Goal: Task Accomplishment & Management: Manage account settings

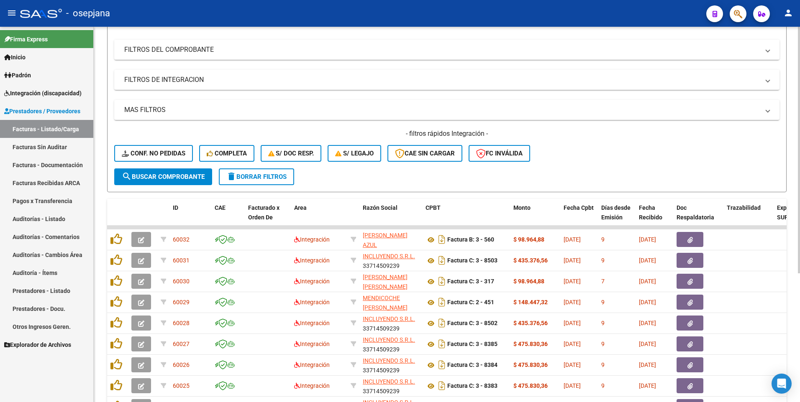
scroll to position [84, 0]
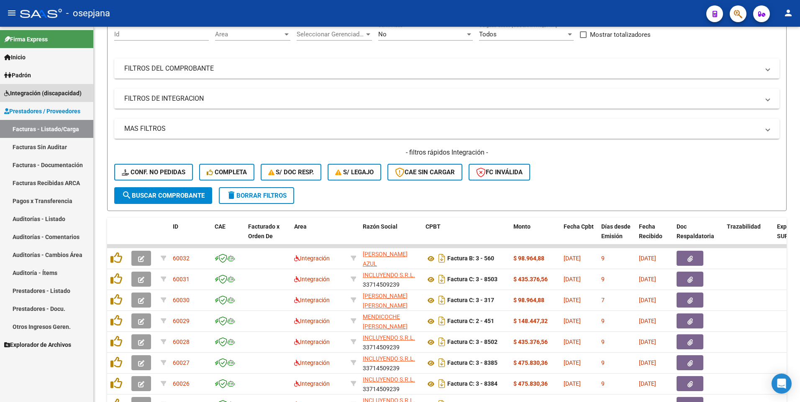
click at [28, 91] on span "Integración (discapacidad)" at bounding box center [42, 93] width 77 height 9
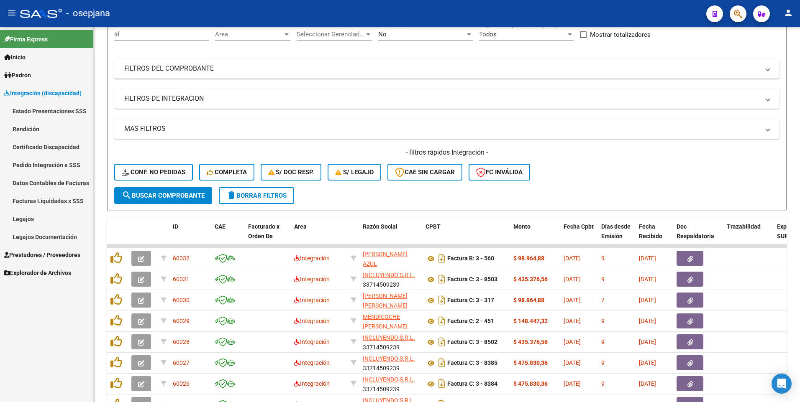
click at [20, 214] on link "Legajos" at bounding box center [46, 219] width 93 height 18
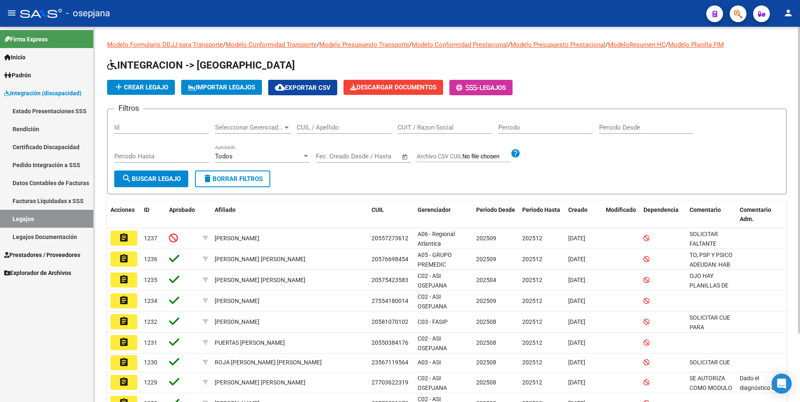
click at [329, 128] on input "CUIL / Apellido" at bounding box center [344, 128] width 95 height 8
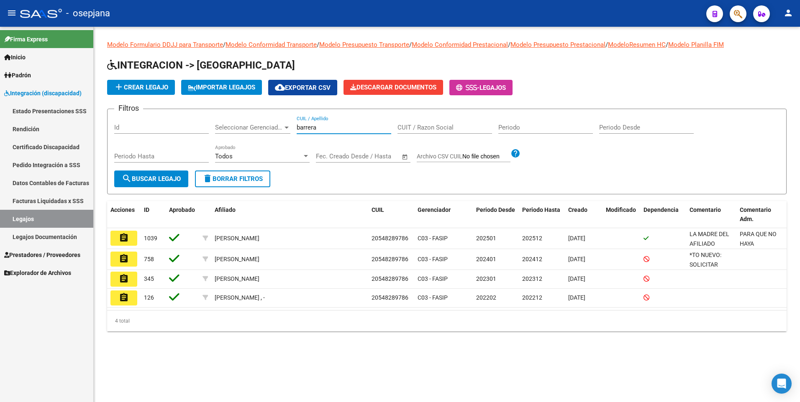
type input "barrera"
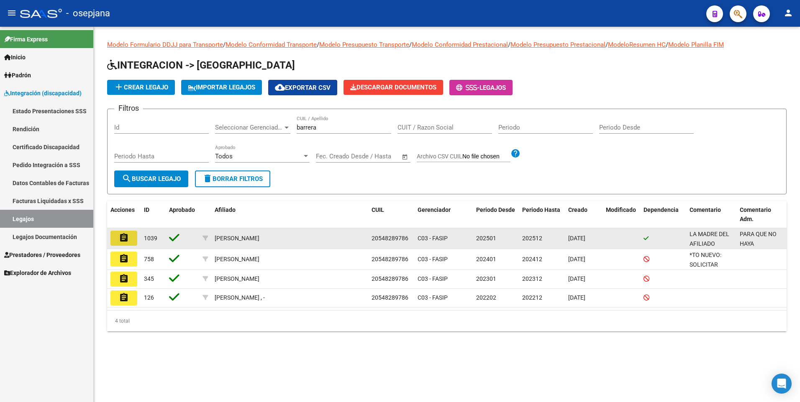
click at [125, 235] on mat-icon "assignment" at bounding box center [124, 238] width 10 height 10
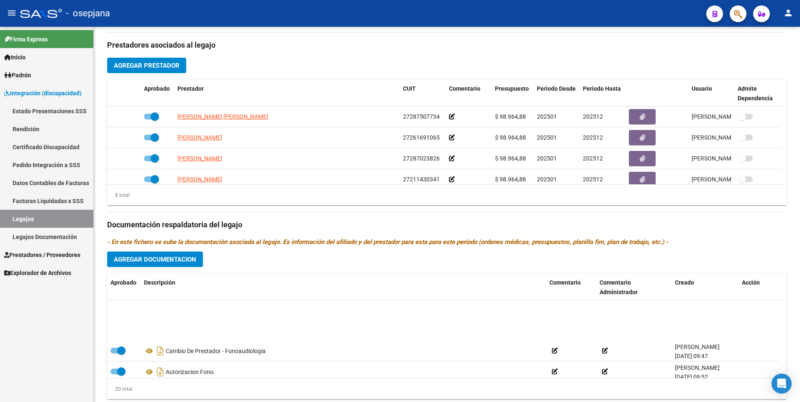
scroll to position [343, 0]
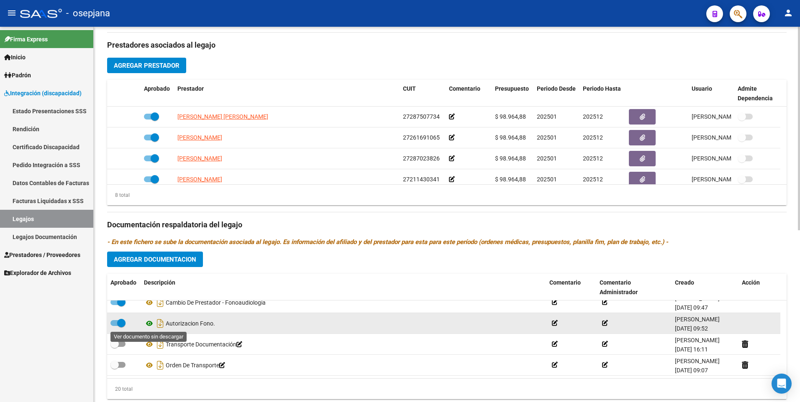
click at [150, 322] on icon at bounding box center [149, 324] width 11 height 10
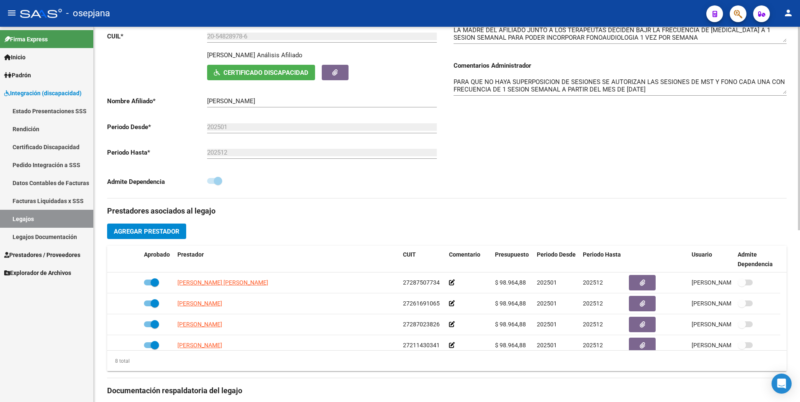
scroll to position [0, 0]
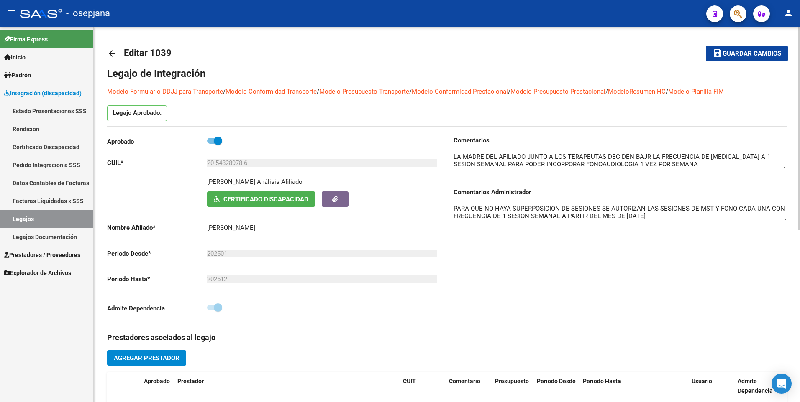
click at [250, 201] on span "Certificado Discapacidad" at bounding box center [265, 200] width 85 height 8
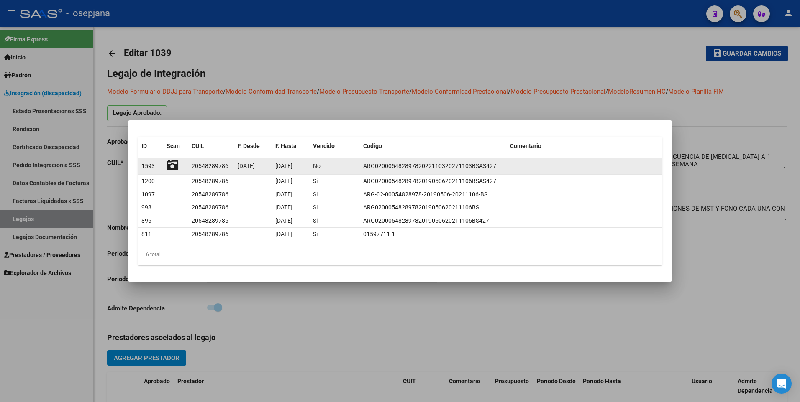
click at [173, 166] on icon at bounding box center [172, 166] width 12 height 12
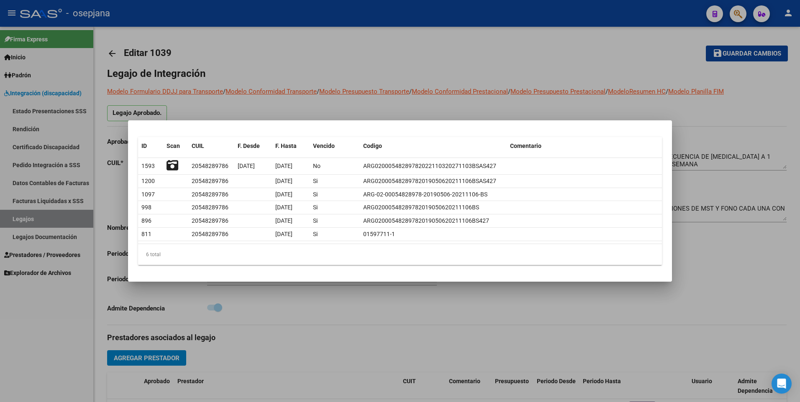
click at [351, 89] on div at bounding box center [400, 201] width 800 height 402
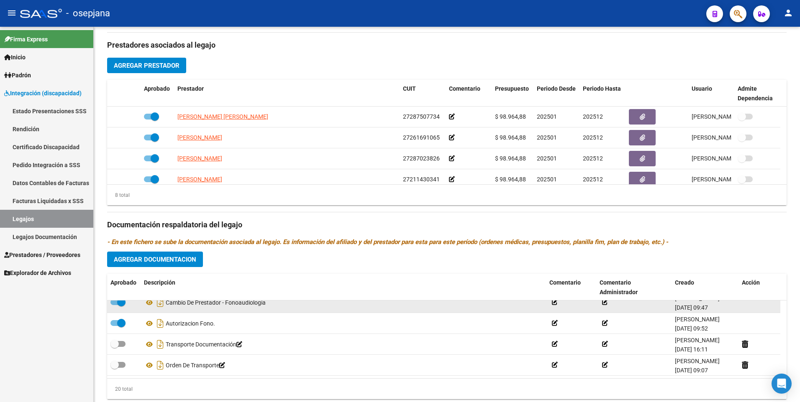
scroll to position [317, 0]
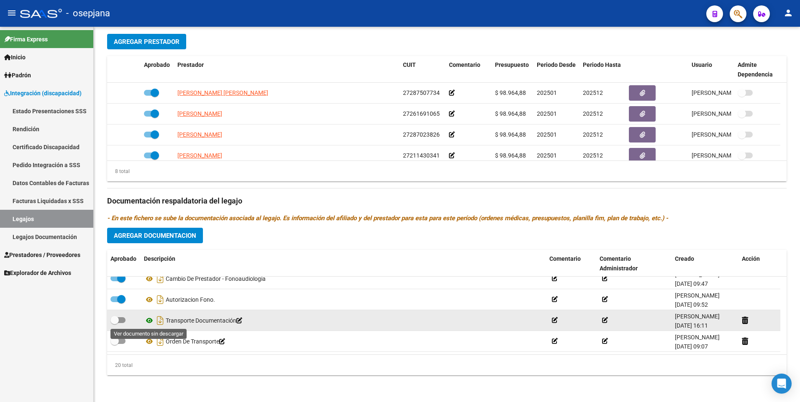
click at [148, 321] on icon at bounding box center [149, 321] width 11 height 10
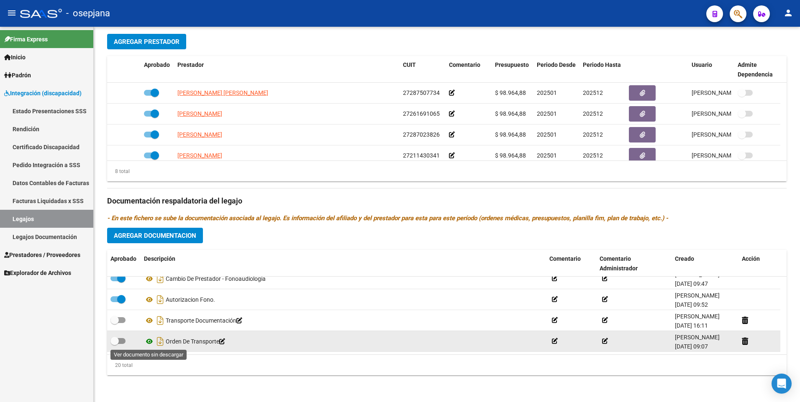
click at [148, 342] on icon at bounding box center [149, 342] width 11 height 10
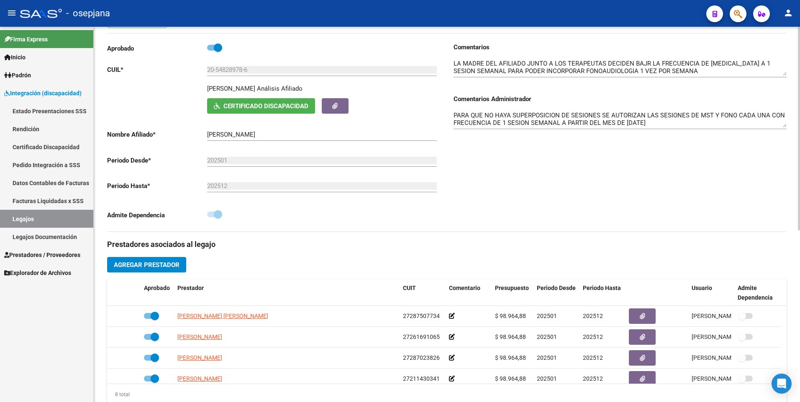
scroll to position [24, 0]
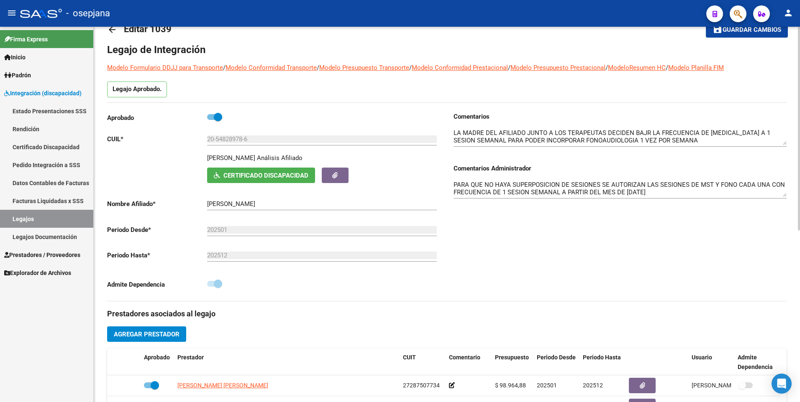
click at [246, 174] on span "Certificado Discapacidad" at bounding box center [265, 176] width 85 height 8
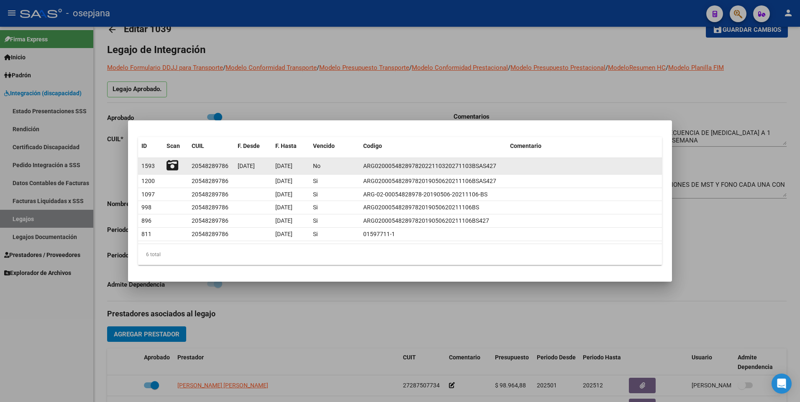
click at [171, 165] on icon at bounding box center [172, 166] width 12 height 12
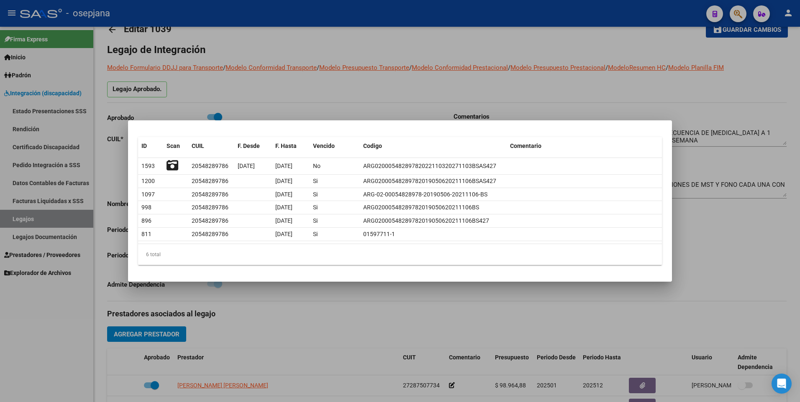
click at [465, 89] on div at bounding box center [400, 201] width 800 height 402
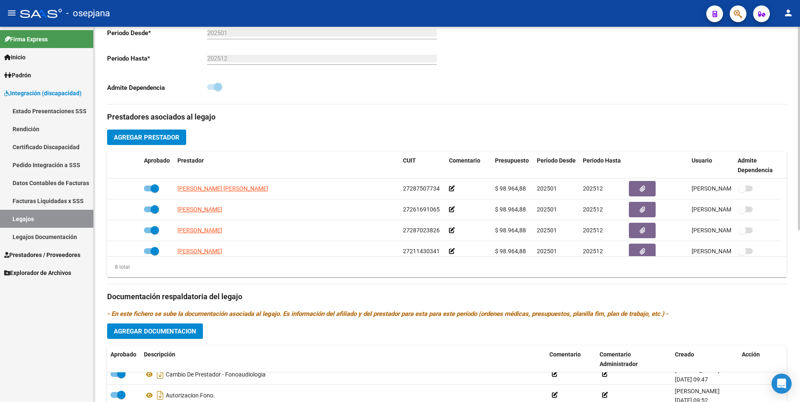
scroll to position [317, 0]
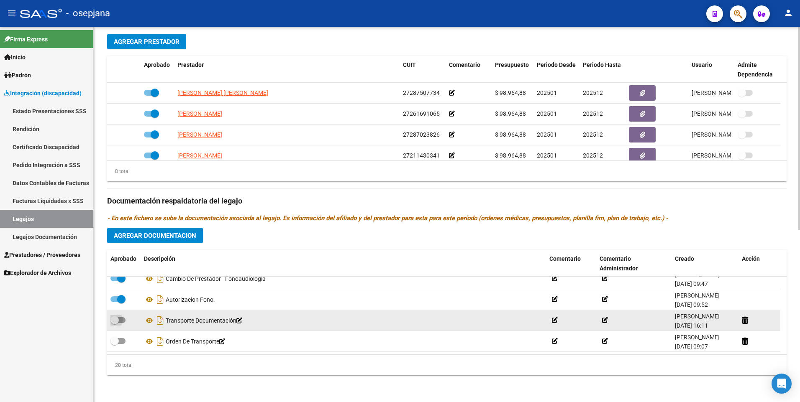
click at [123, 321] on span at bounding box center [117, 320] width 15 height 6
click at [115, 323] on input "checkbox" at bounding box center [114, 323] width 0 height 0
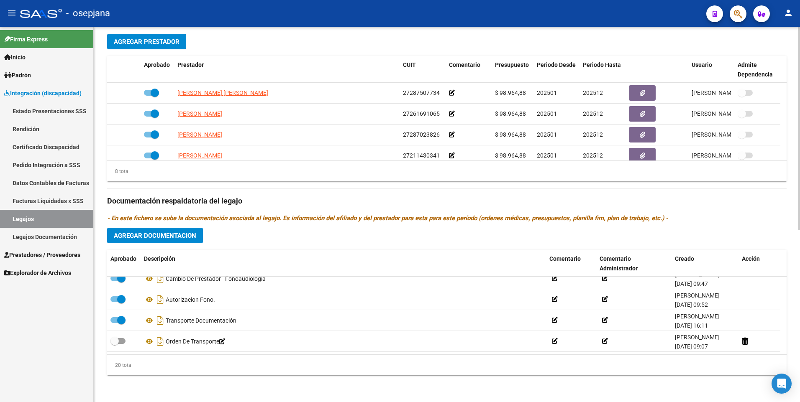
click at [106, 316] on div "arrow_back Editar 1039 save Guardar cambios Legajo de Integración Modelo Formul…" at bounding box center [447, 56] width 706 height 692
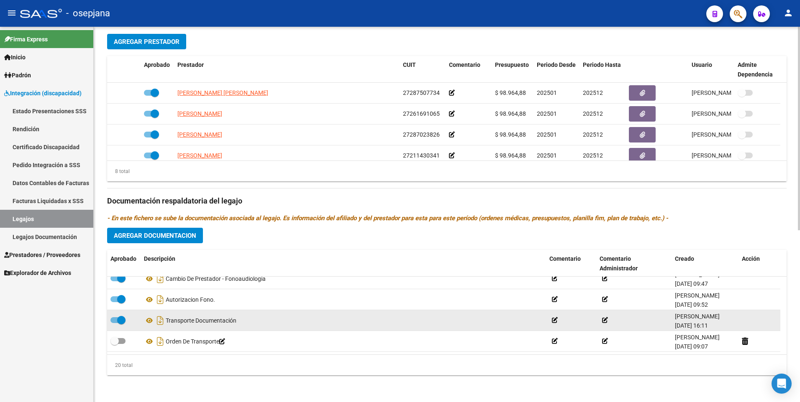
click at [116, 320] on span at bounding box center [117, 320] width 15 height 6
click at [115, 323] on input "checkbox" at bounding box center [114, 323] width 0 height 0
checkbox input "false"
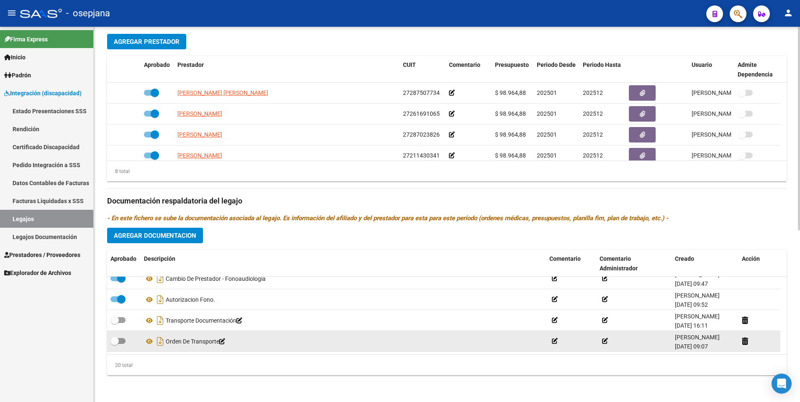
click at [121, 340] on span at bounding box center [117, 341] width 15 height 6
click at [115, 344] on input "checkbox" at bounding box center [114, 344] width 0 height 0
checkbox input "true"
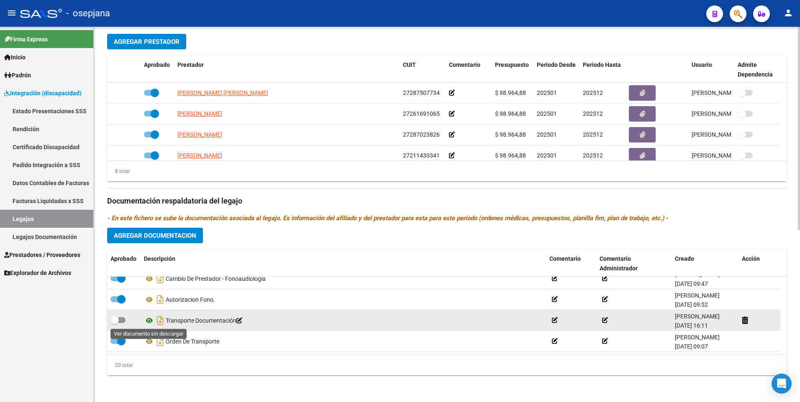
click at [151, 320] on icon at bounding box center [149, 321] width 11 height 10
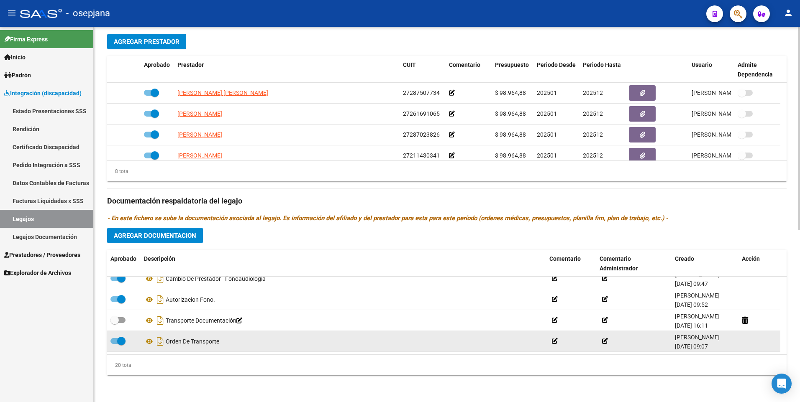
click at [557, 342] on icon at bounding box center [555, 341] width 6 height 6
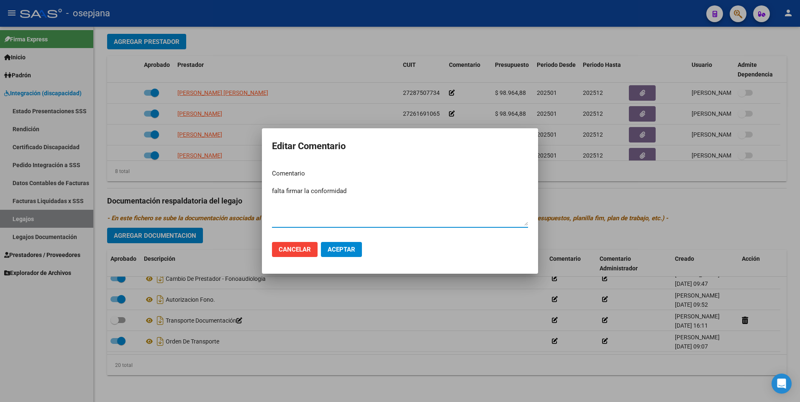
type textarea "falta firmar la conformidad"
click at [296, 352] on div at bounding box center [400, 201] width 800 height 402
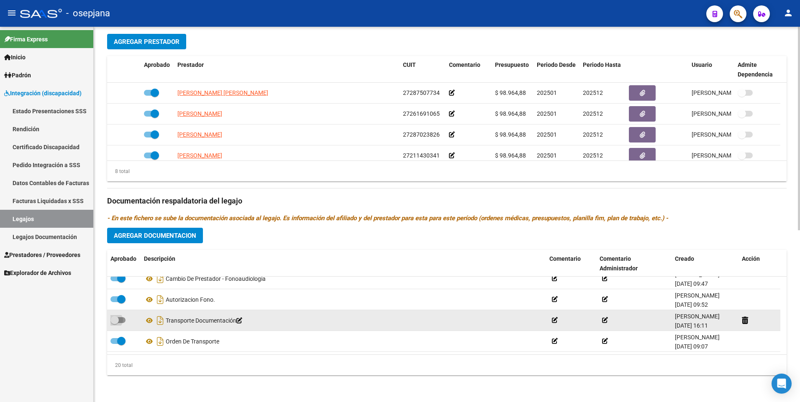
click at [122, 320] on span at bounding box center [117, 320] width 15 height 6
click at [115, 323] on input "checkbox" at bounding box center [114, 323] width 0 height 0
checkbox input "true"
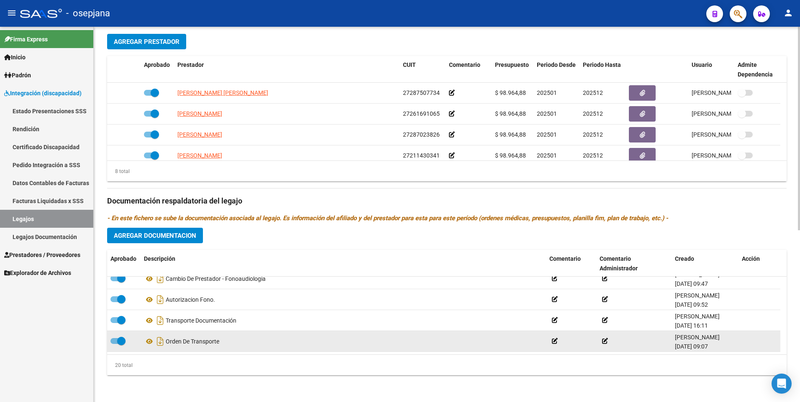
click at [553, 341] on icon at bounding box center [555, 341] width 6 height 6
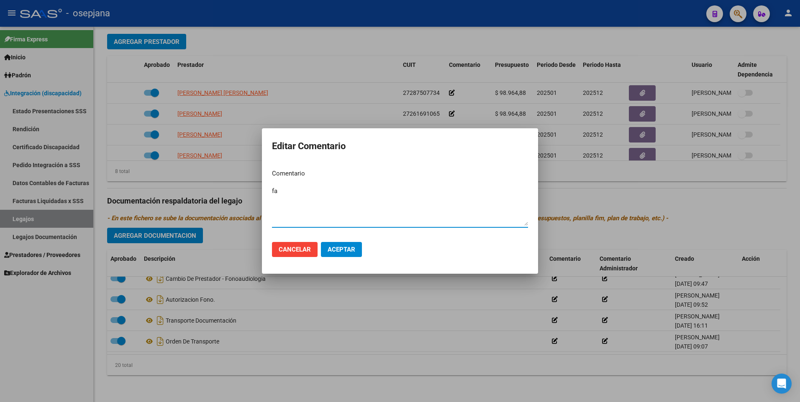
type textarea "f"
click at [364, 324] on div at bounding box center [400, 201] width 800 height 402
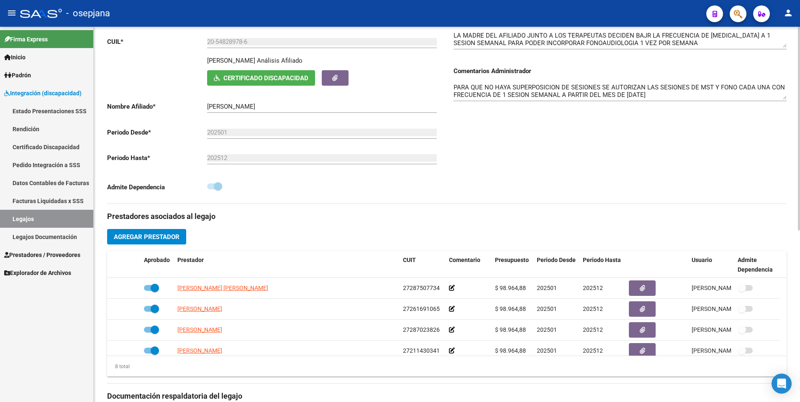
scroll to position [0, 0]
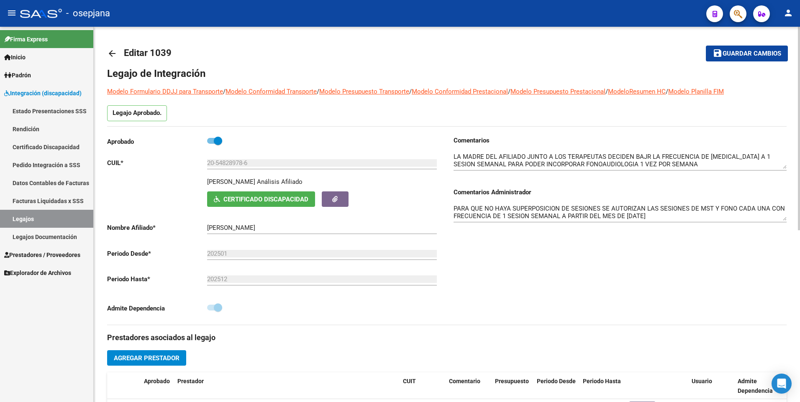
drag, startPoint x: 726, startPoint y: 50, endPoint x: 696, endPoint y: 54, distance: 30.0
click at [726, 50] on span "Guardar cambios" at bounding box center [751, 54] width 59 height 8
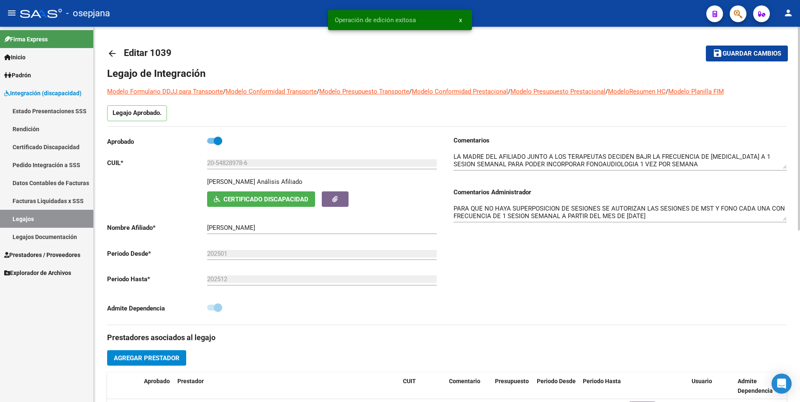
click at [114, 55] on mat-icon "arrow_back" at bounding box center [112, 54] width 10 height 10
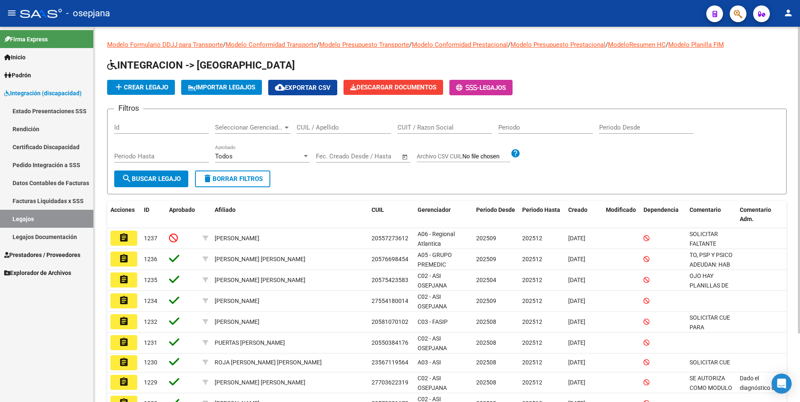
click at [321, 132] on div "CUIL / Apellido" at bounding box center [344, 125] width 95 height 18
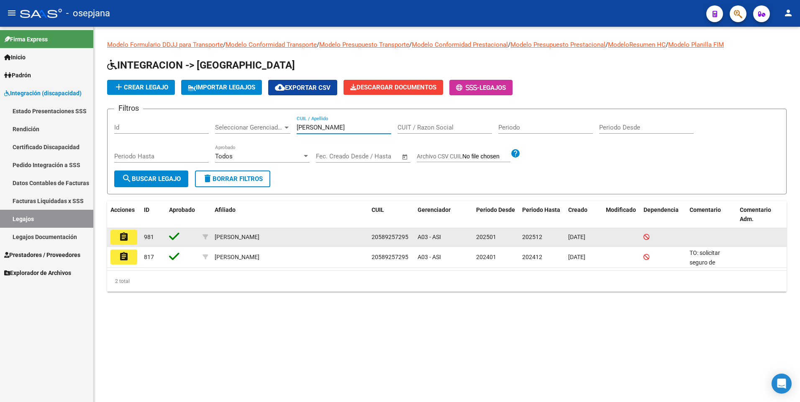
type input "florentin"
click at [126, 235] on mat-icon "assignment" at bounding box center [124, 237] width 10 height 10
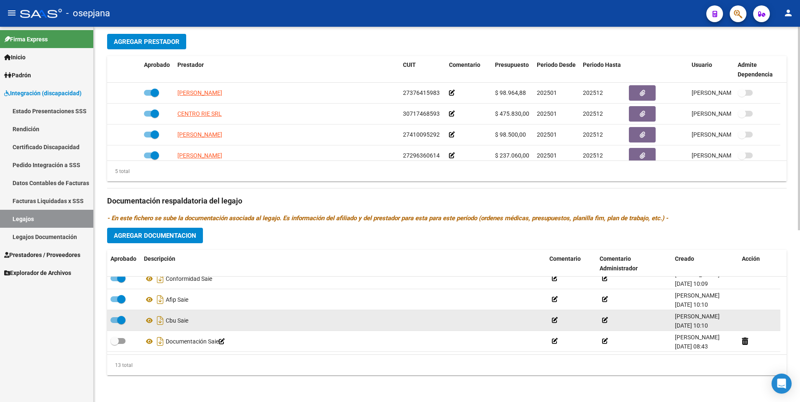
scroll to position [155, 0]
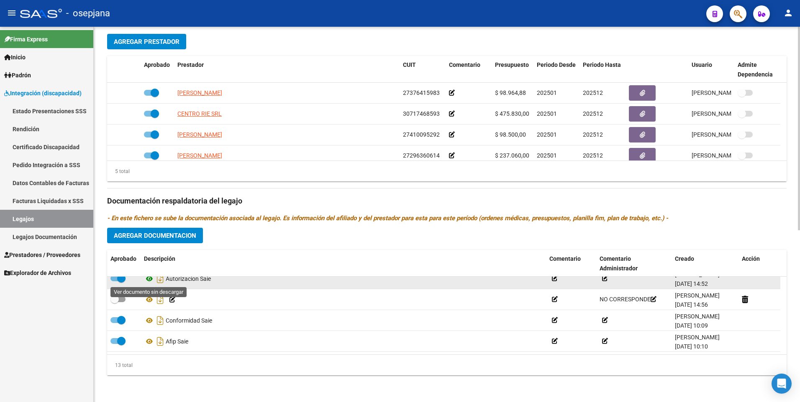
click at [148, 280] on icon at bounding box center [149, 279] width 11 height 10
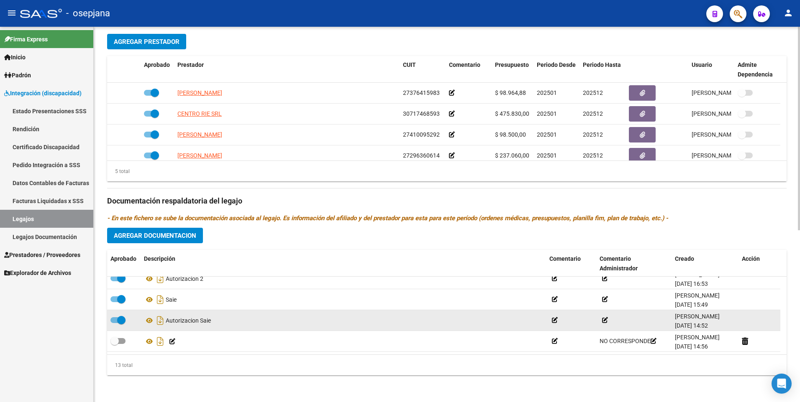
scroll to position [197, 0]
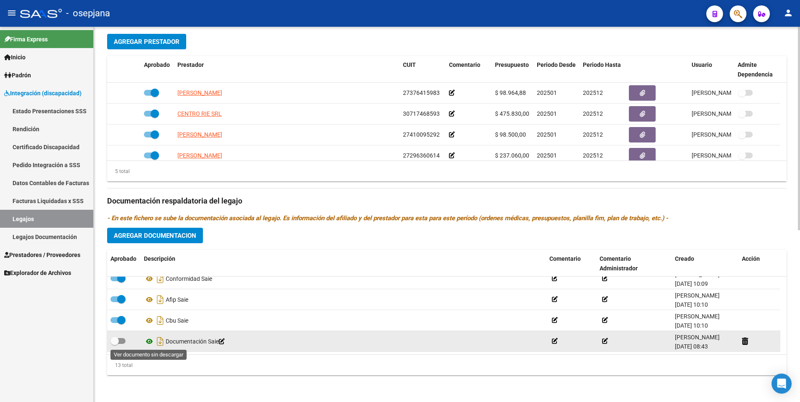
click at [147, 342] on icon at bounding box center [149, 342] width 11 height 10
click at [147, 341] on icon at bounding box center [149, 342] width 11 height 10
click at [121, 341] on span at bounding box center [117, 341] width 15 height 6
click at [115, 344] on input "checkbox" at bounding box center [114, 344] width 0 height 0
checkbox input "true"
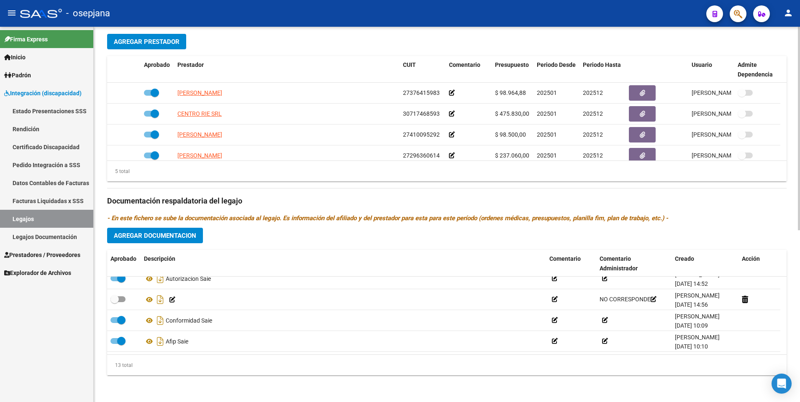
scroll to position [113, 0]
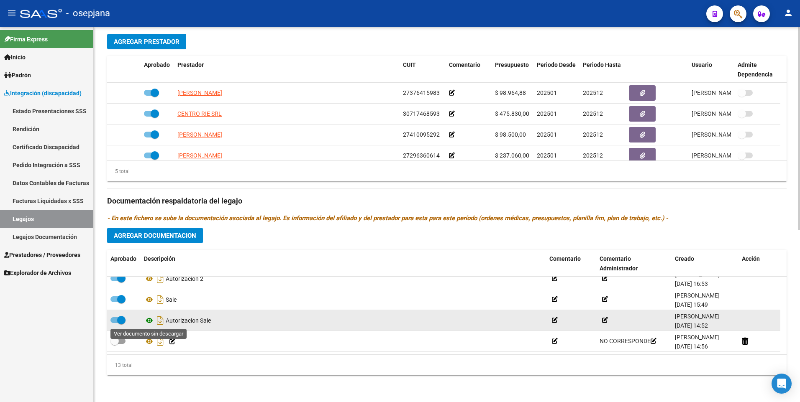
click at [148, 321] on icon at bounding box center [149, 321] width 11 height 10
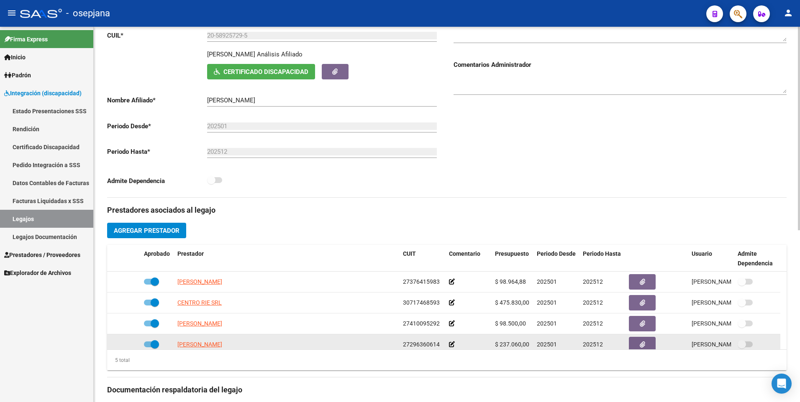
scroll to position [0, 0]
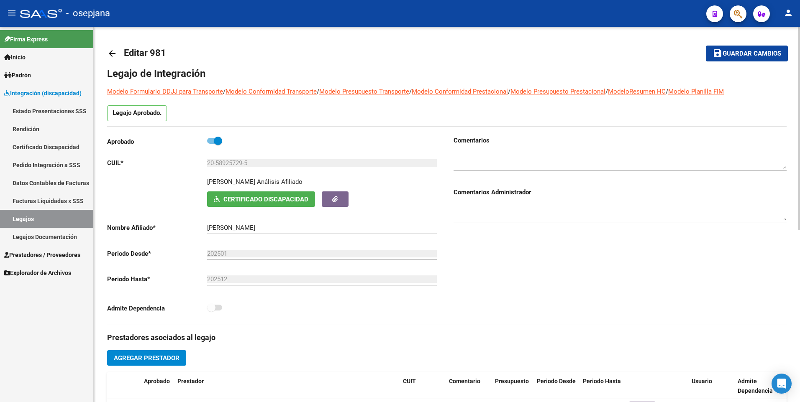
click at [736, 59] on button "save Guardar cambios" at bounding box center [746, 53] width 82 height 15
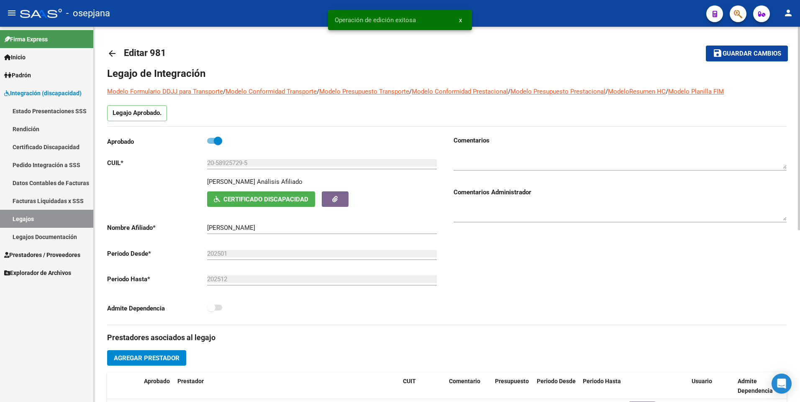
click at [108, 52] on mat-icon "arrow_back" at bounding box center [112, 54] width 10 height 10
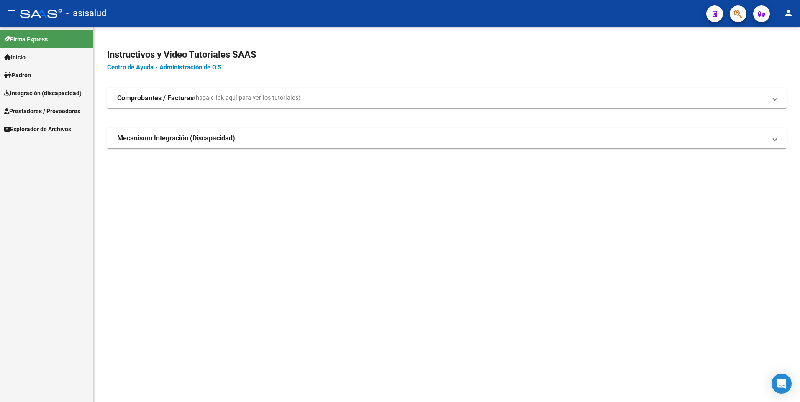
click at [26, 90] on span "Integración (discapacidad)" at bounding box center [42, 93] width 77 height 9
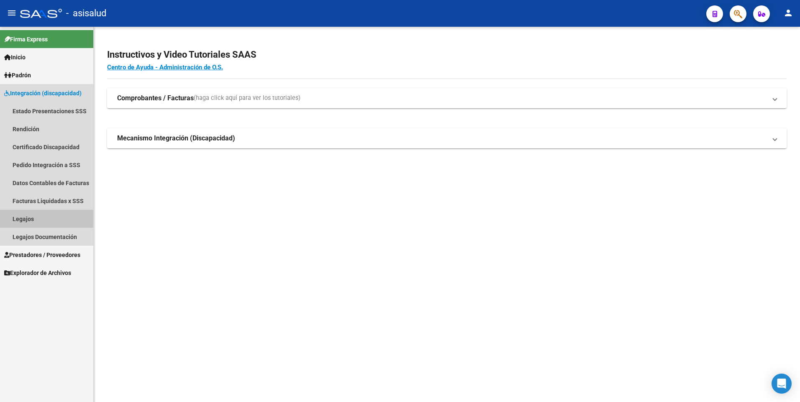
click at [20, 216] on link "Legajos" at bounding box center [46, 219] width 93 height 18
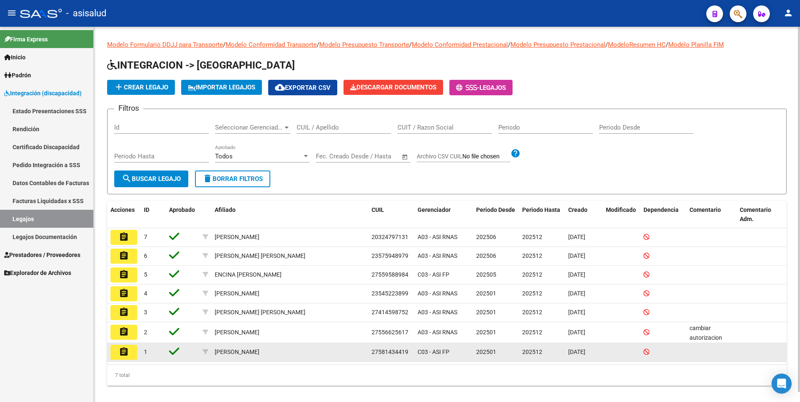
click at [123, 353] on mat-icon "assignment" at bounding box center [124, 352] width 10 height 10
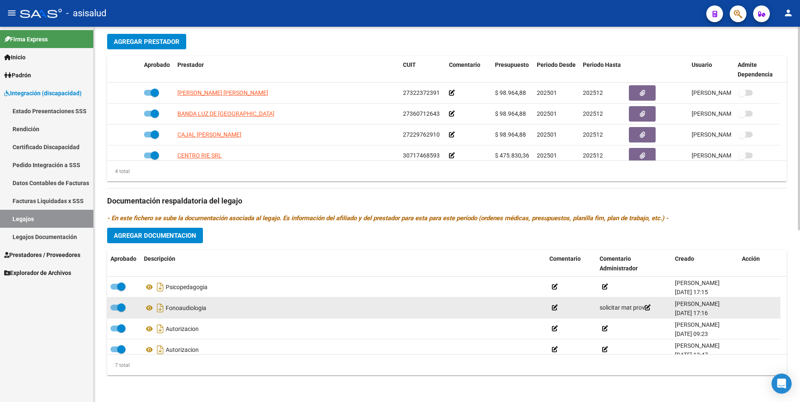
scroll to position [71, 0]
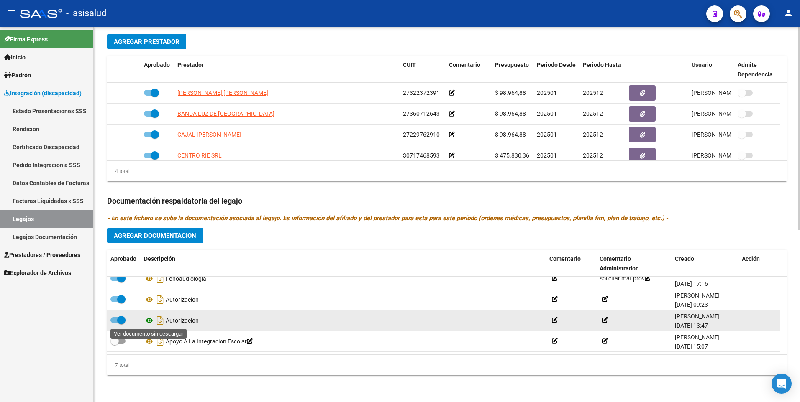
click at [148, 325] on icon at bounding box center [149, 321] width 11 height 10
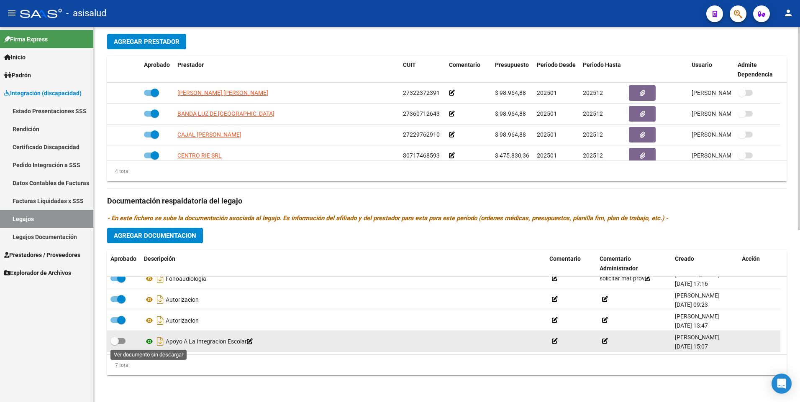
click at [149, 340] on icon at bounding box center [149, 342] width 11 height 10
click at [118, 342] on span at bounding box center [114, 341] width 8 height 8
click at [115, 344] on input "checkbox" at bounding box center [114, 344] width 0 height 0
checkbox input "true"
click at [559, 339] on div at bounding box center [570, 342] width 43 height 10
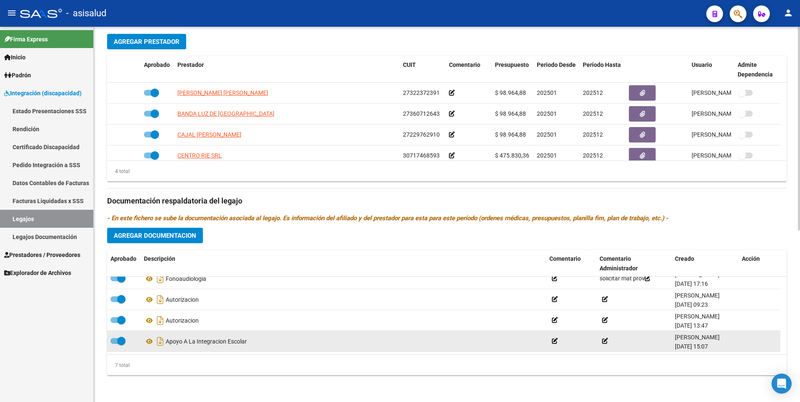
click at [554, 340] on icon at bounding box center [555, 341] width 6 height 6
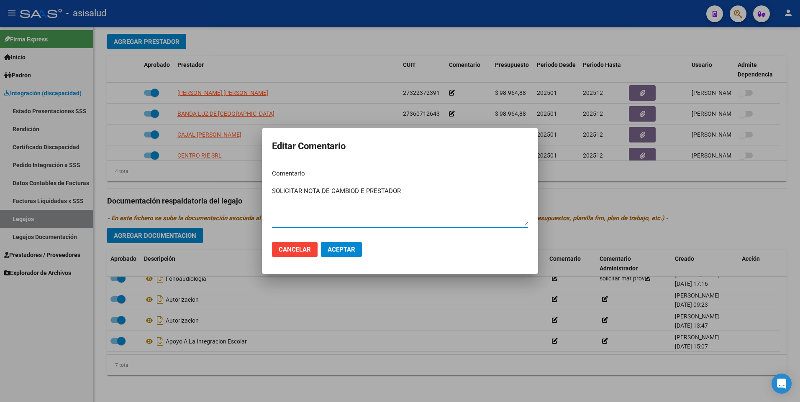
type textarea "SOLICITAR NOTA DE CAMBIOD E PRESTADOR"
click at [353, 250] on span "Aceptar" at bounding box center [341, 250] width 28 height 8
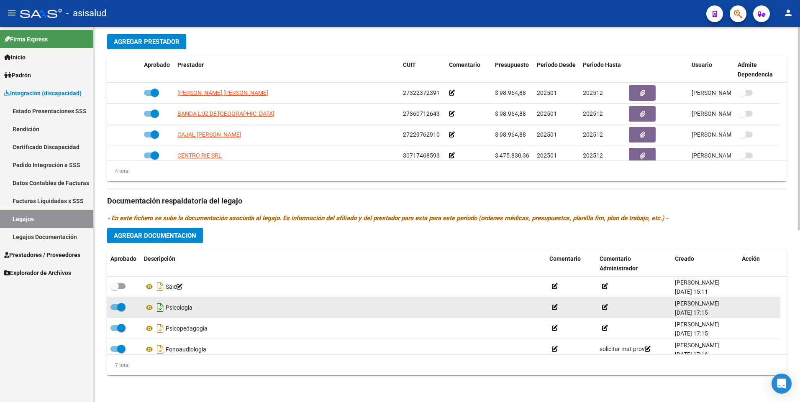
scroll to position [0, 0]
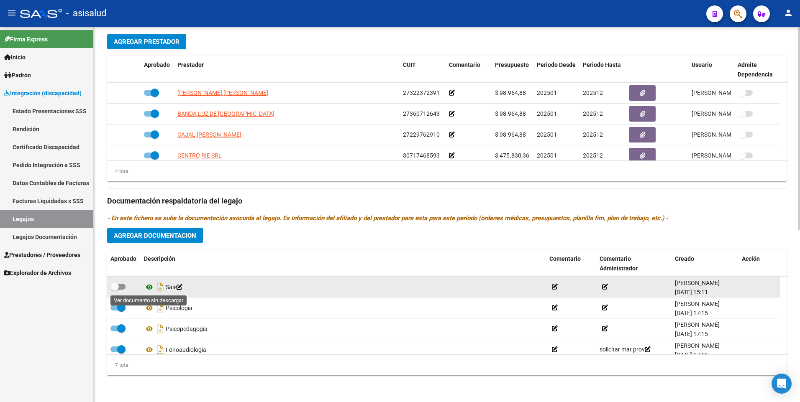
click at [150, 288] on icon at bounding box center [149, 287] width 11 height 10
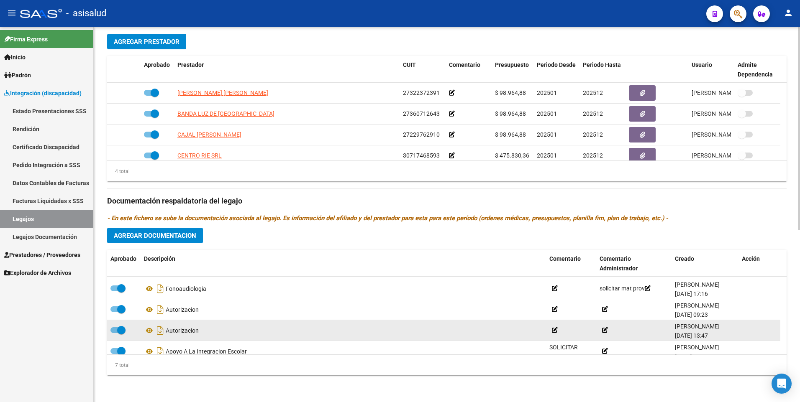
scroll to position [71, 0]
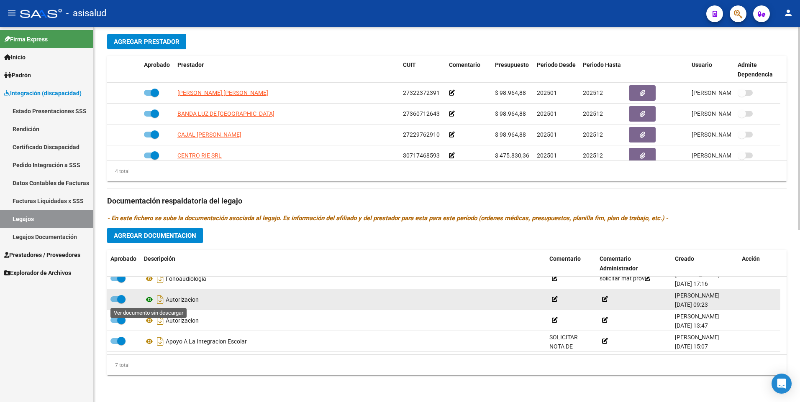
click at [145, 300] on icon at bounding box center [149, 300] width 11 height 10
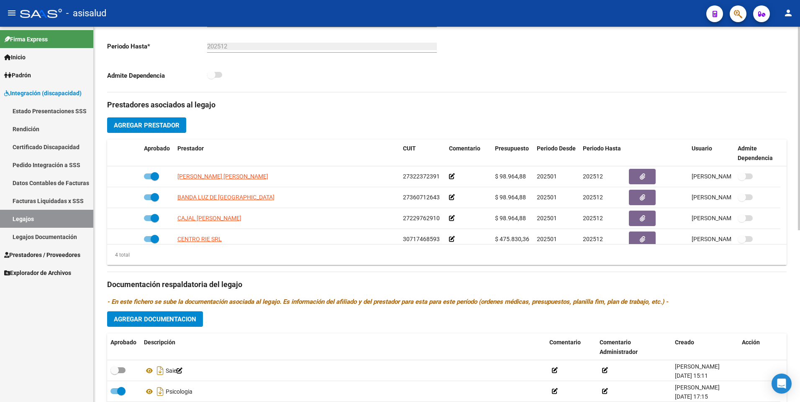
scroll to position [0, 0]
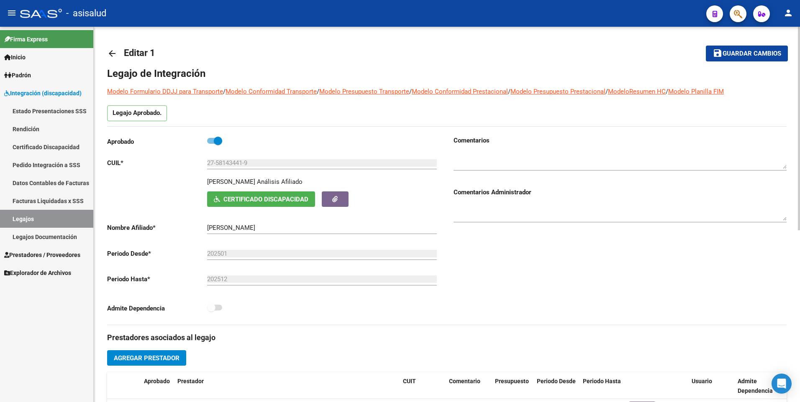
drag, startPoint x: 749, startPoint y: 50, endPoint x: 741, endPoint y: 52, distance: 8.2
click at [749, 50] on span "Guardar cambios" at bounding box center [751, 54] width 59 height 8
